Goal: Task Accomplishment & Management: Manage account settings

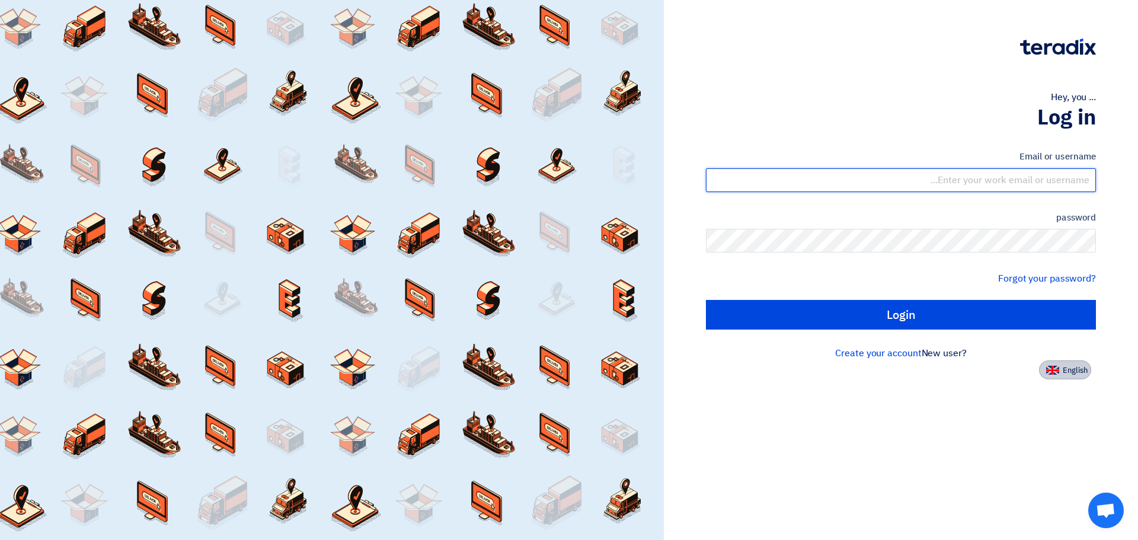
type input "[PERSON_NAME][EMAIL_ADDRESS][PERSON_NAME][DOMAIN_NAME]"
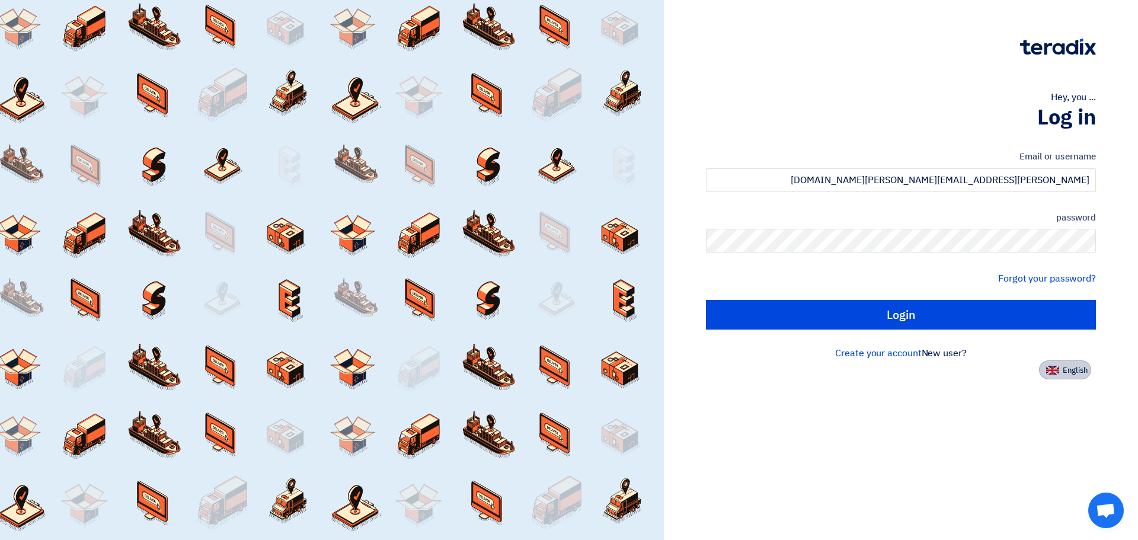
click at [1059, 372] on img at bounding box center [1052, 370] width 13 height 9
type input "Sign in"
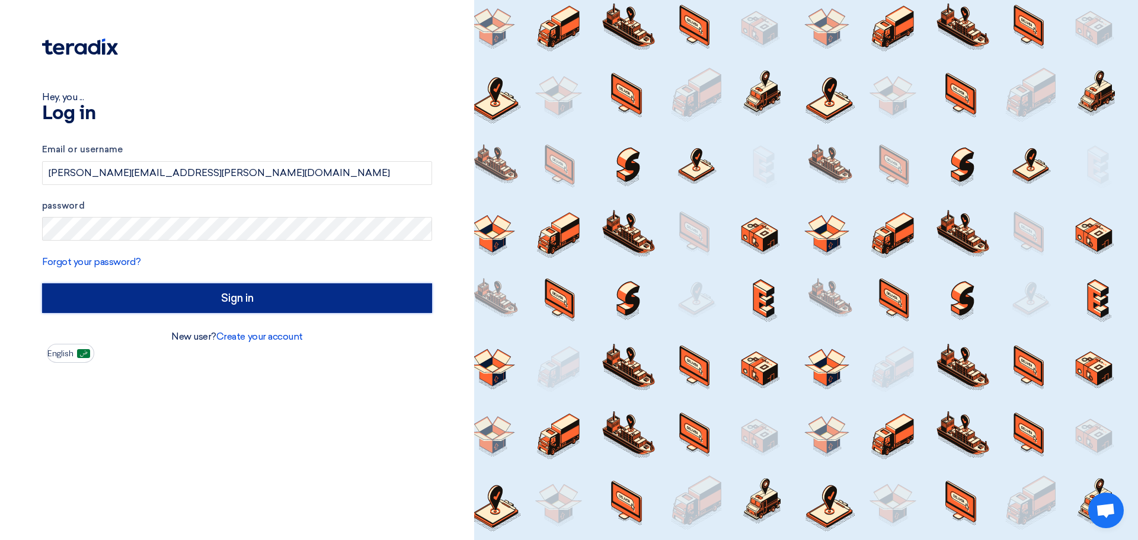
click at [247, 295] on input "Sign in" at bounding box center [237, 298] width 390 height 30
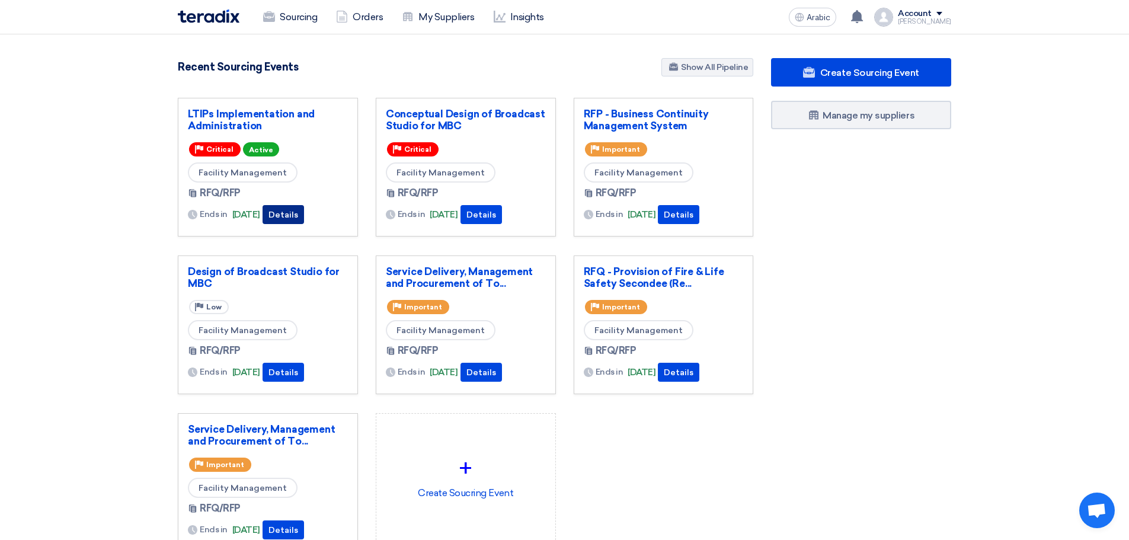
click at [297, 207] on button "Details" at bounding box center [283, 214] width 41 height 19
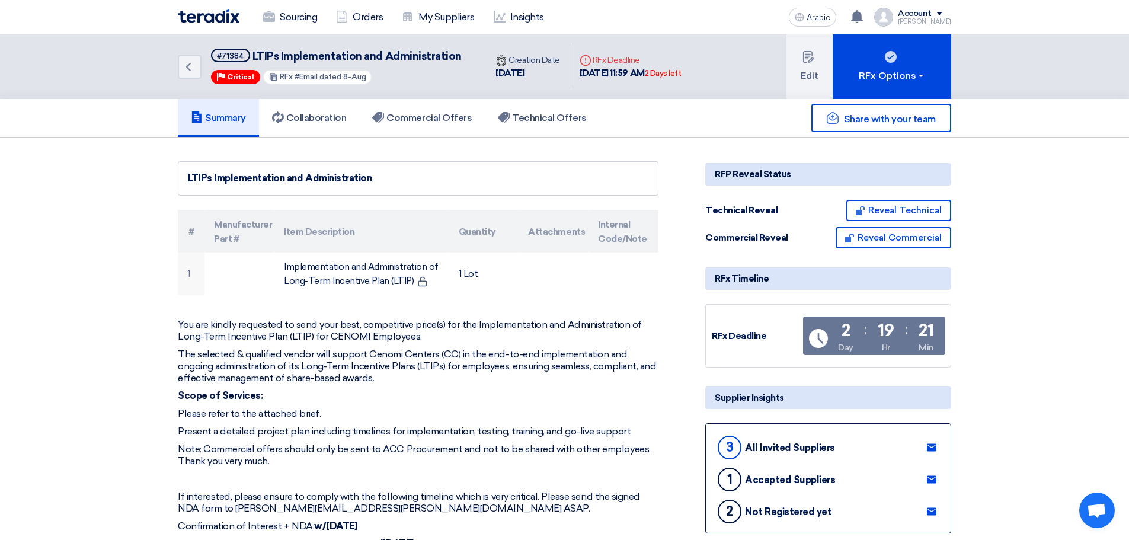
click at [221, 113] on font "Summary" at bounding box center [225, 117] width 41 height 11
click at [222, 119] on font "Summary" at bounding box center [225, 117] width 41 height 11
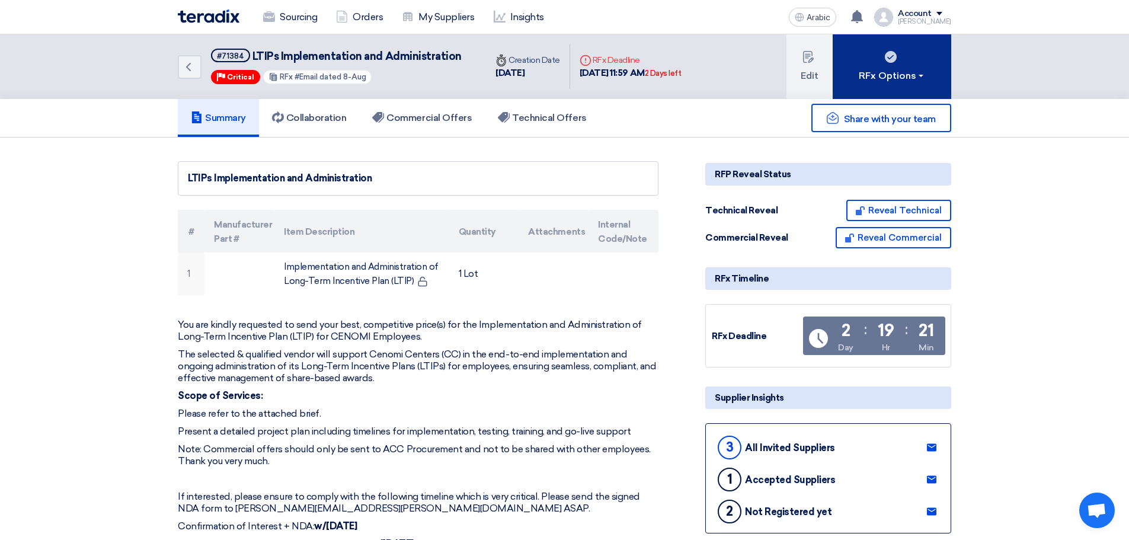
click at [886, 70] on font "RFx Options" at bounding box center [887, 75] width 57 height 11
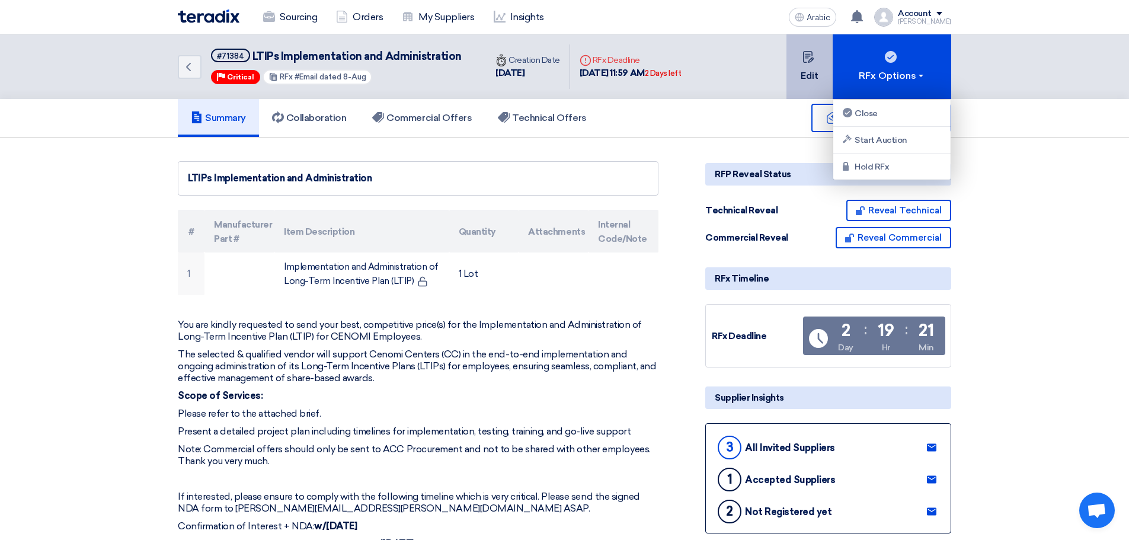
click at [808, 71] on font "Edit" at bounding box center [810, 75] width 18 height 11
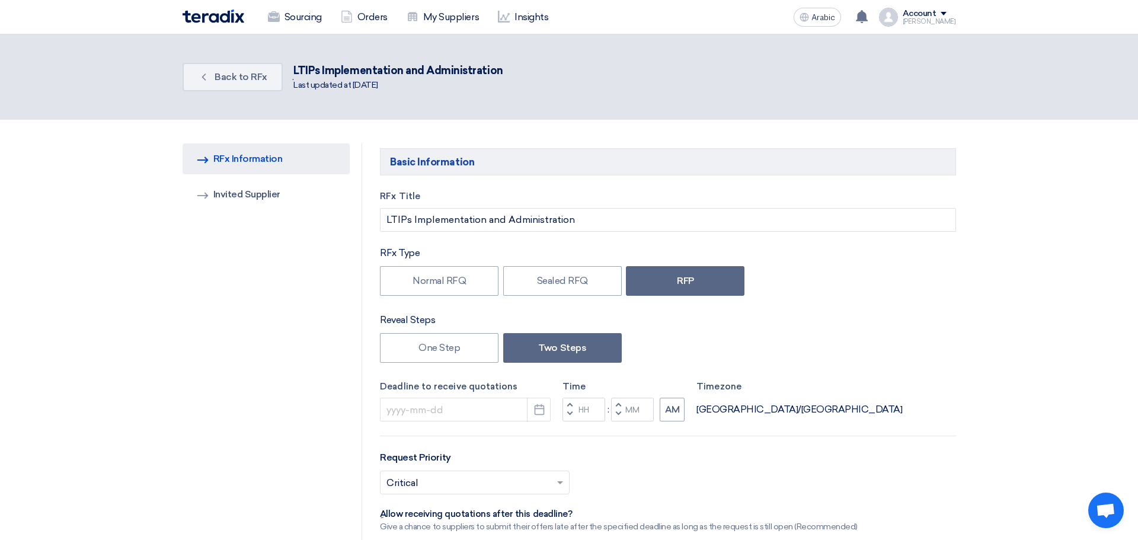
type input "[DATE]"
type input "11"
type input "59"
click at [535, 414] on icon "Pick a date" at bounding box center [535, 411] width 12 height 12
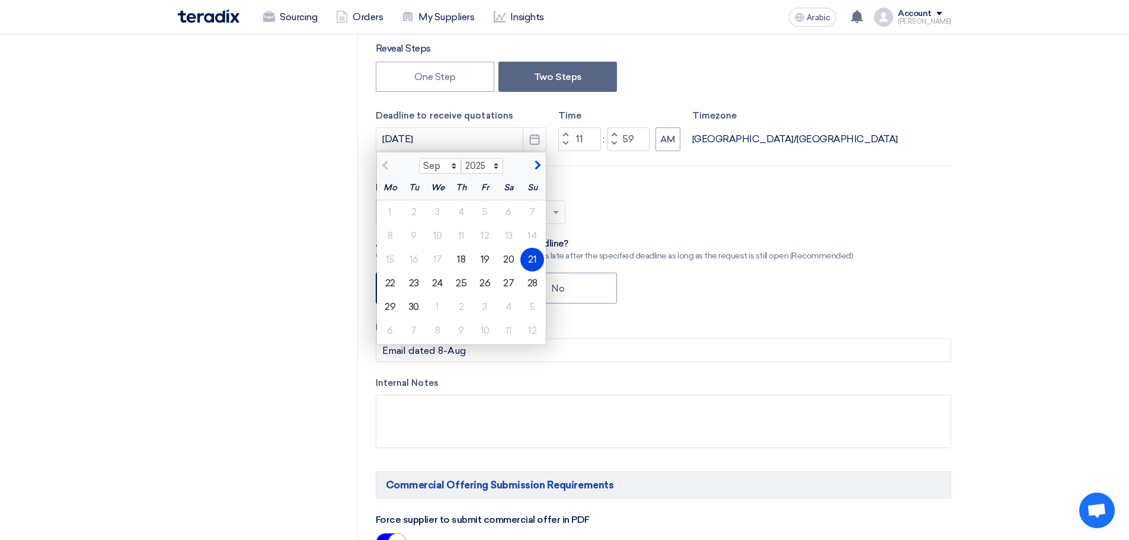
scroll to position [277, 0]
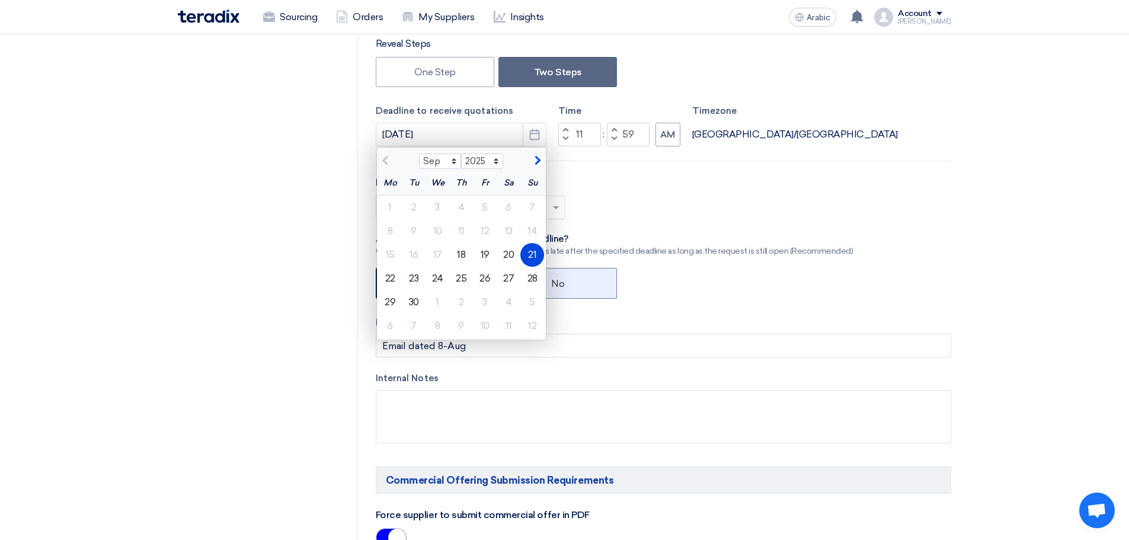
click at [532, 277] on font "28" at bounding box center [533, 278] width 10 height 11
type input "[DATE]"
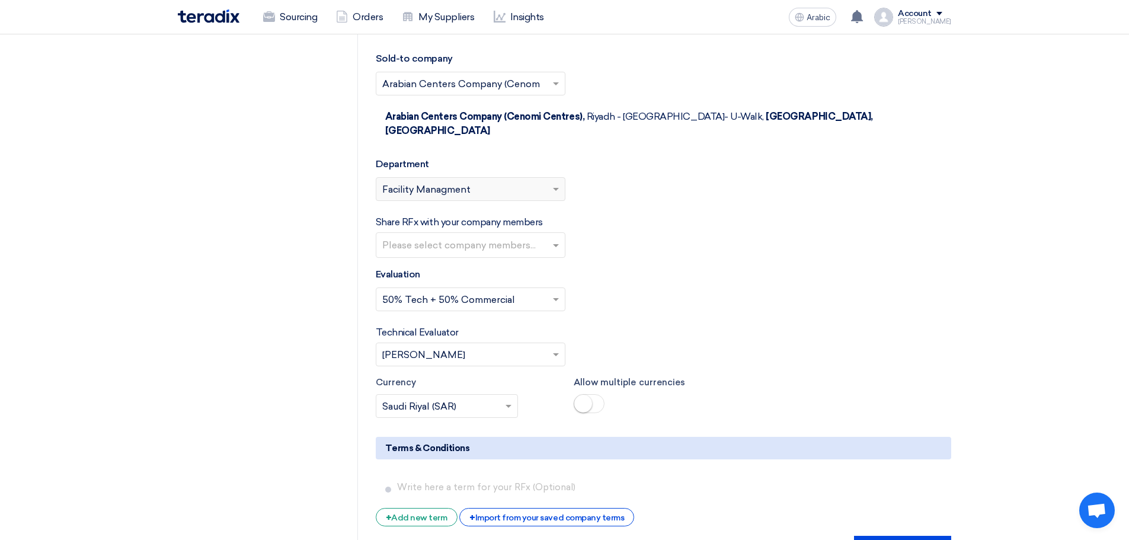
scroll to position [2036, 0]
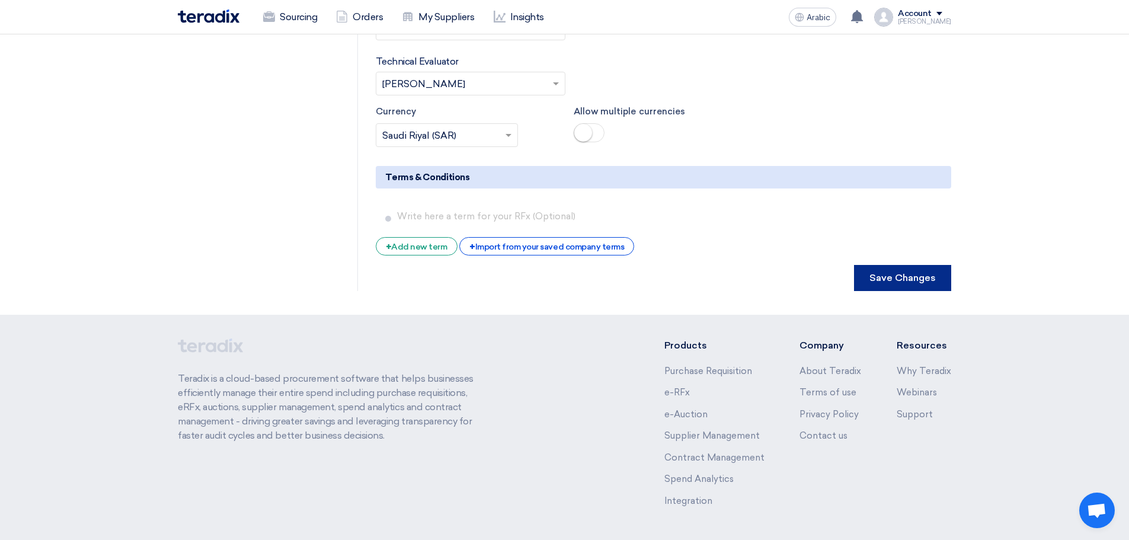
click at [887, 272] on font "Save Changes" at bounding box center [902, 277] width 66 height 11
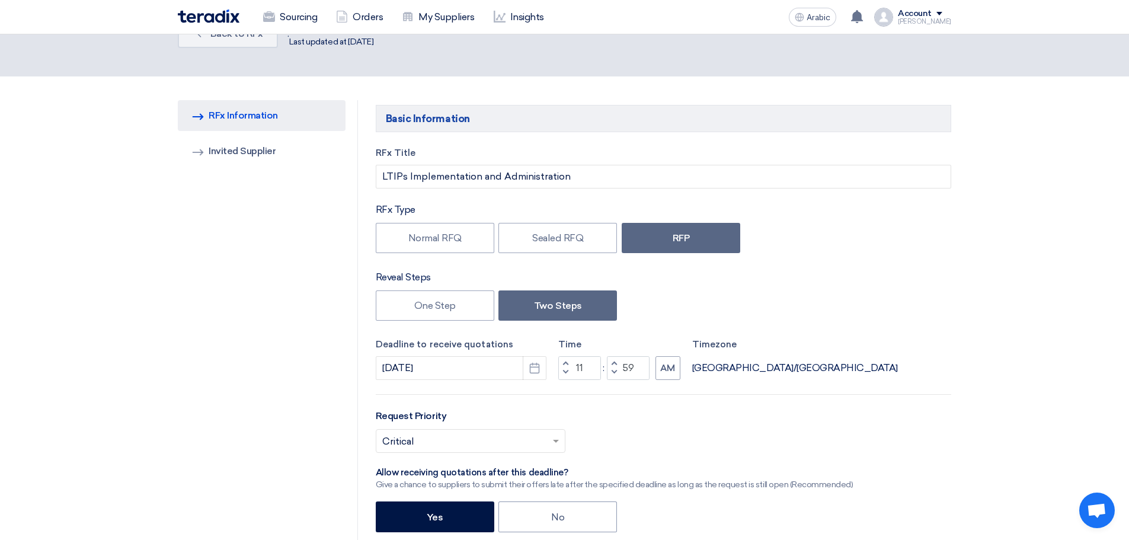
scroll to position [0, 0]
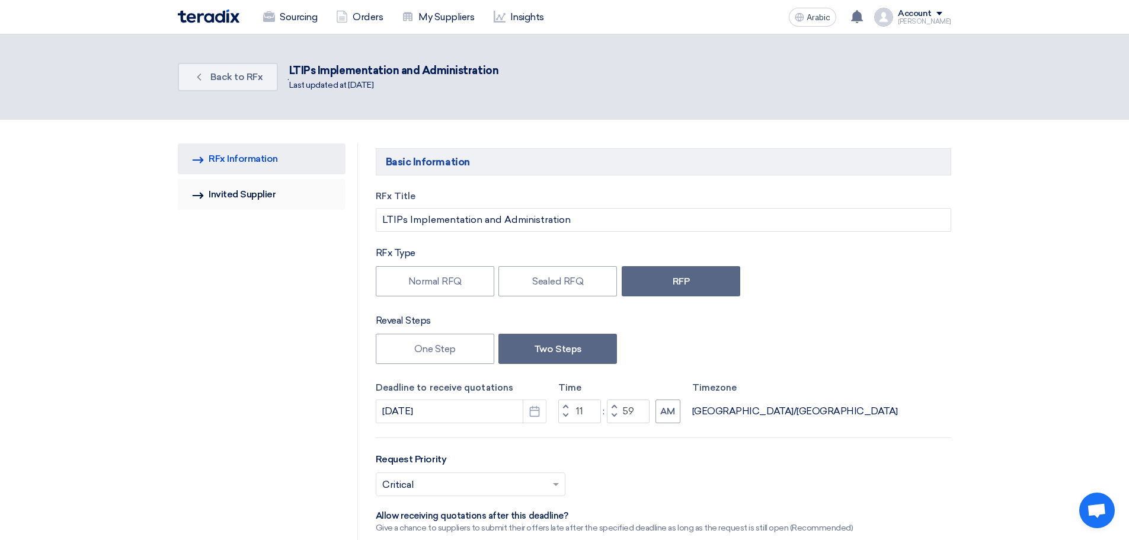
click at [237, 193] on font "Invited Supplier" at bounding box center [242, 193] width 67 height 11
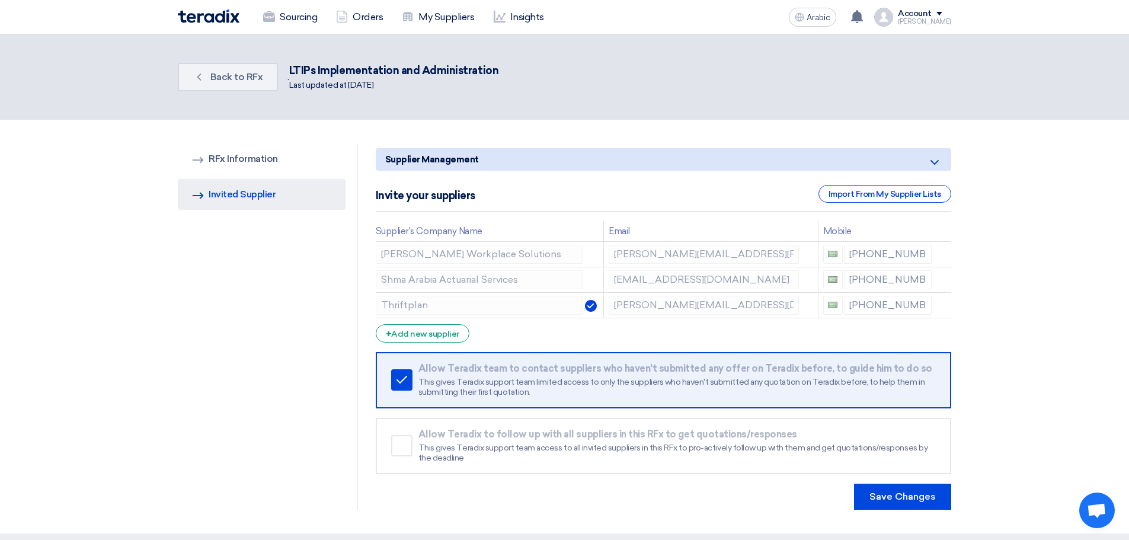
click at [252, 464] on div "RFQ Information RFx Information Invited Suppliers Invited Supplier" at bounding box center [268, 326] width 180 height 366
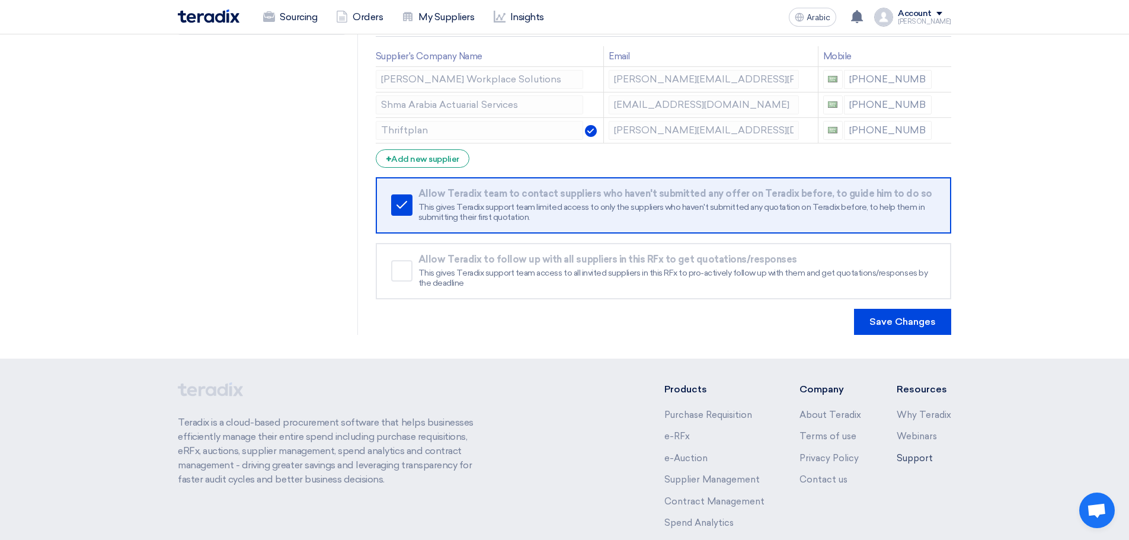
scroll to position [261, 0]
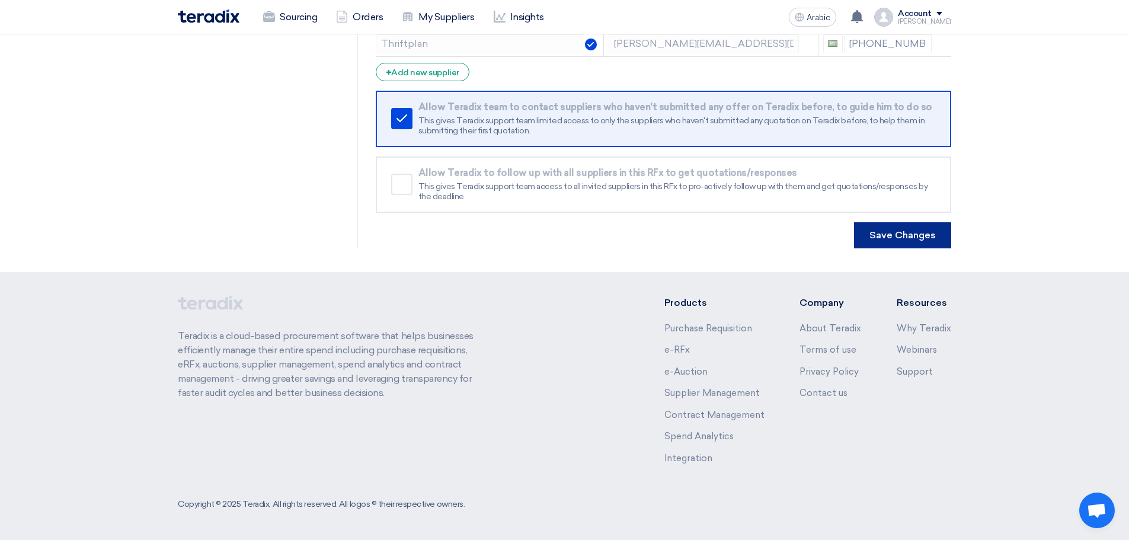
click at [904, 231] on font "Save Changes" at bounding box center [902, 234] width 66 height 11
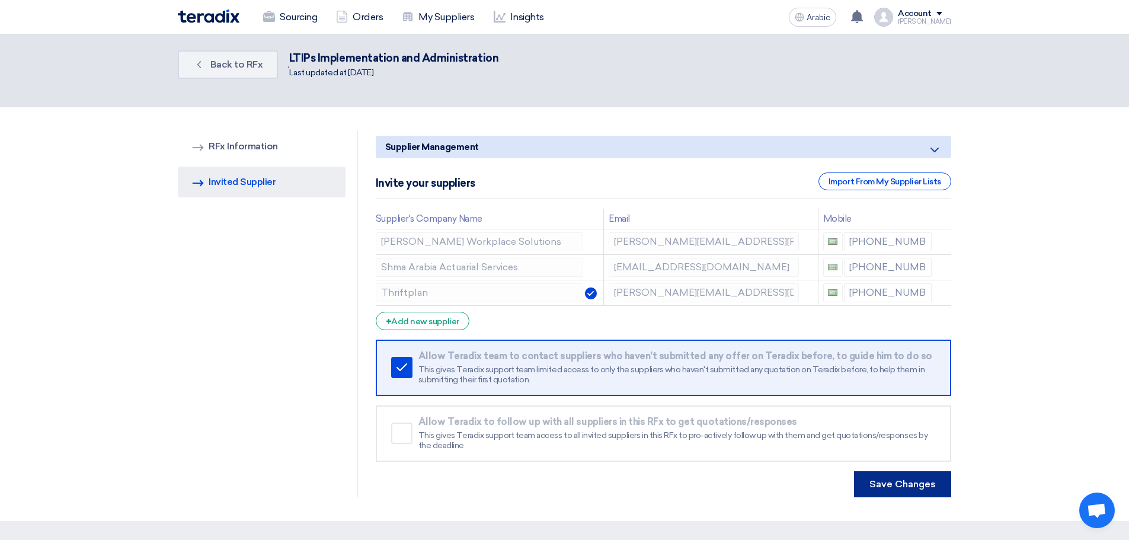
scroll to position [0, 0]
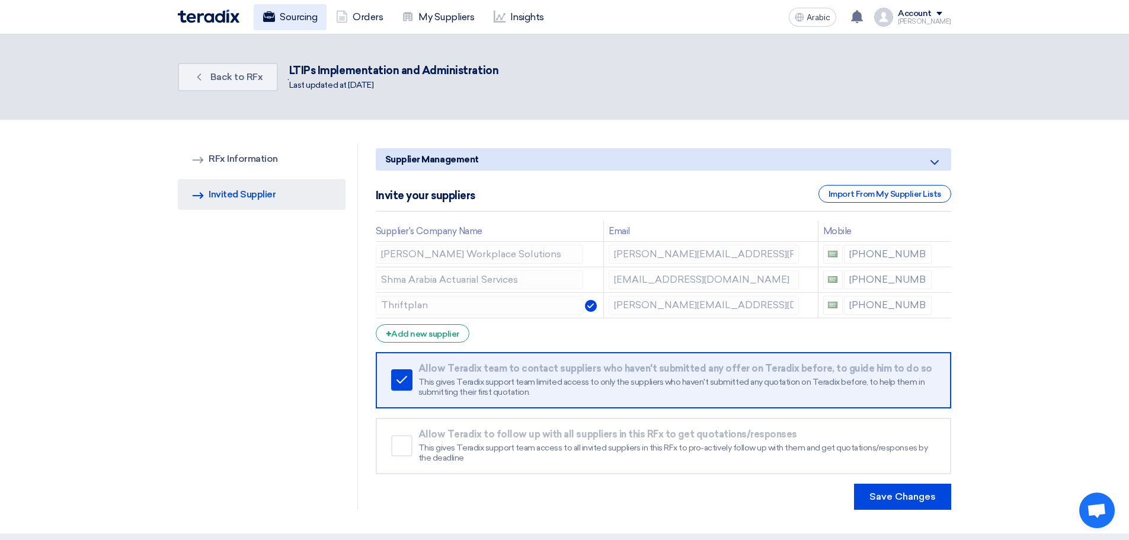
click at [298, 14] on font "Sourcing" at bounding box center [298, 16] width 37 height 11
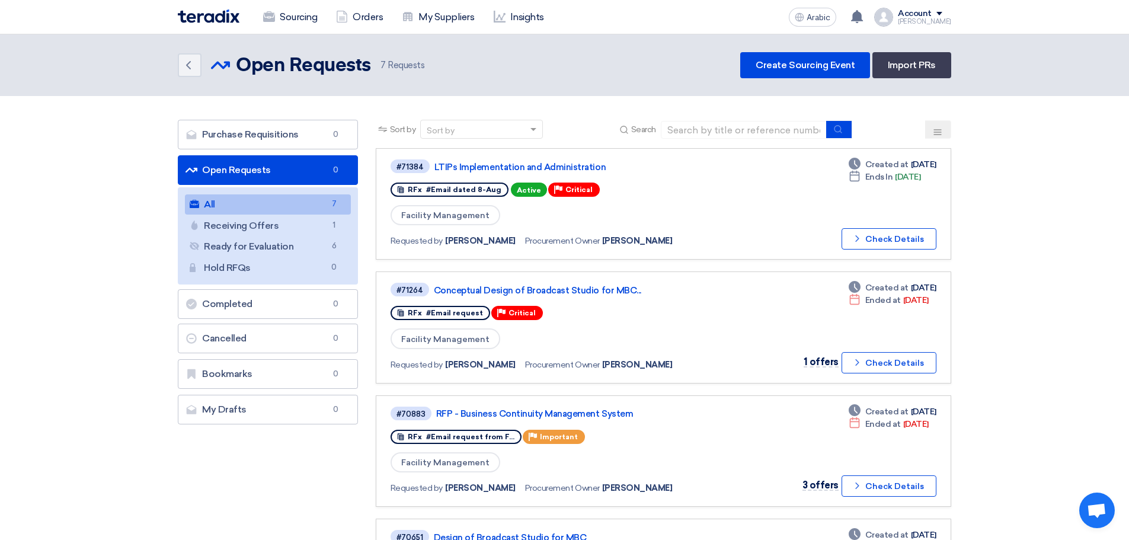
click at [526, 160] on div "#71384 LTIPs Implementation and Administration" at bounding box center [562, 166] width 343 height 16
click at [482, 165] on font "LTIPs Implementation and Administration" at bounding box center [519, 167] width 171 height 11
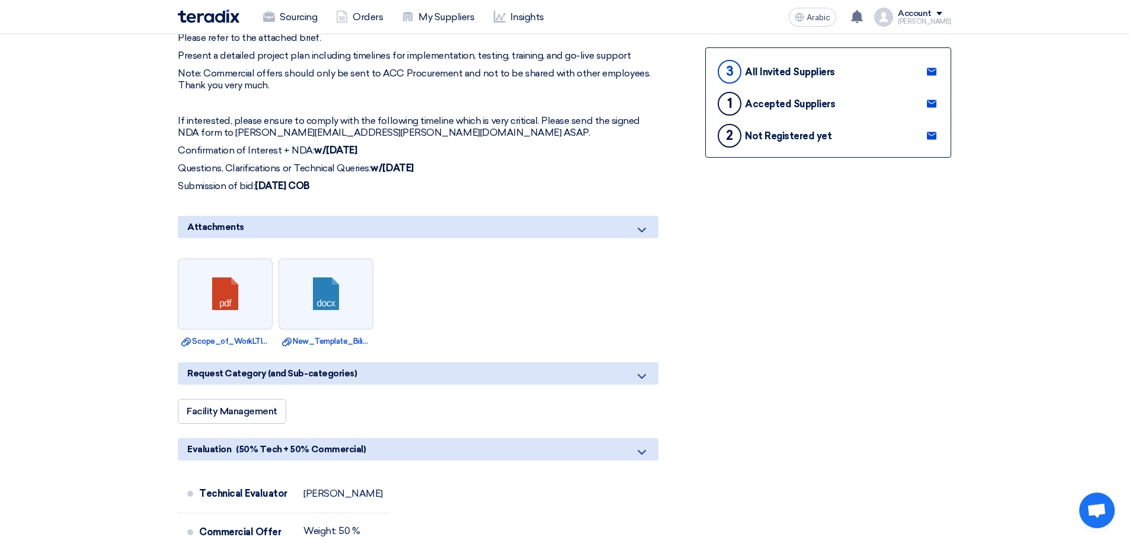
scroll to position [369, 0]
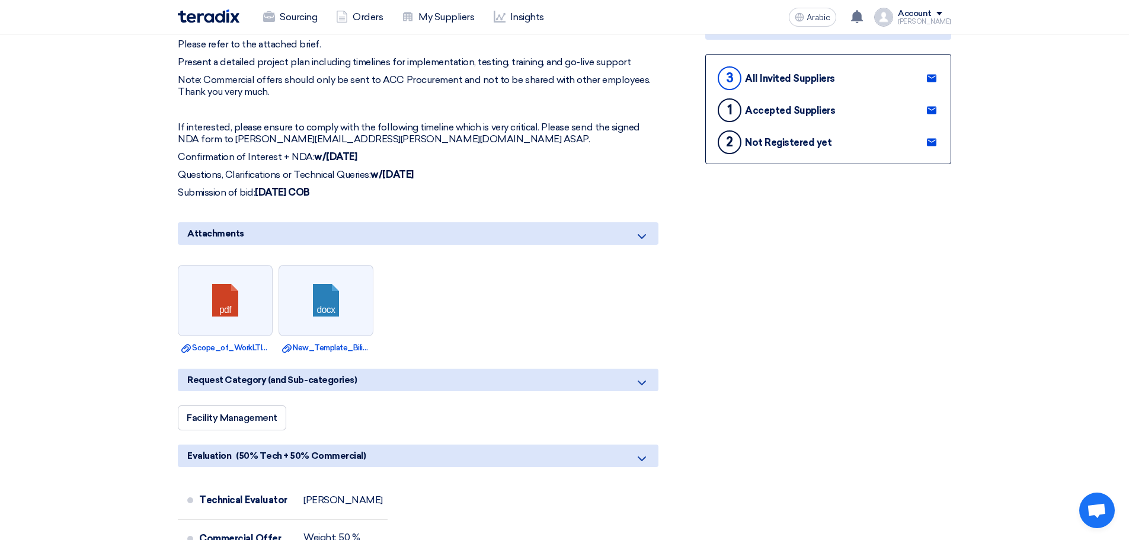
drag, startPoint x: 180, startPoint y: 319, endPoint x: 407, endPoint y: 188, distance: 261.9
click at [407, 188] on div "You are kindly requested to send your best, competitive price(s) for the Implem…" at bounding box center [418, 74] width 481 height 249
copy div "Lor ips dolors ametconse ad elit sedd eius, temporincid utlab(e) dol mag Aliqua…"
